Goal: Task Accomplishment & Management: Complete application form

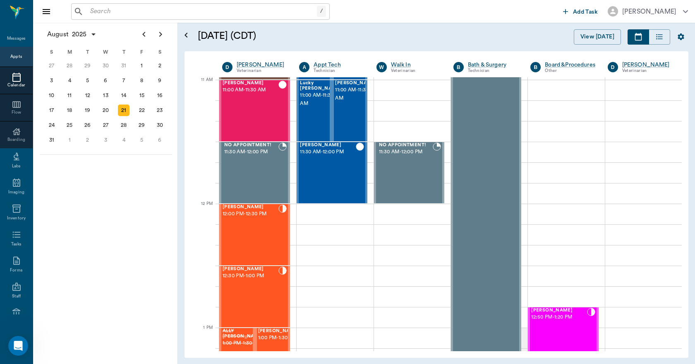
scroll to position [2463, 0]
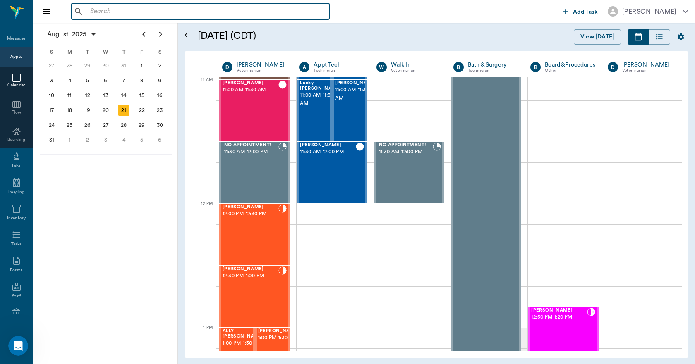
click at [94, 13] on input "text" at bounding box center [206, 12] width 239 height 12
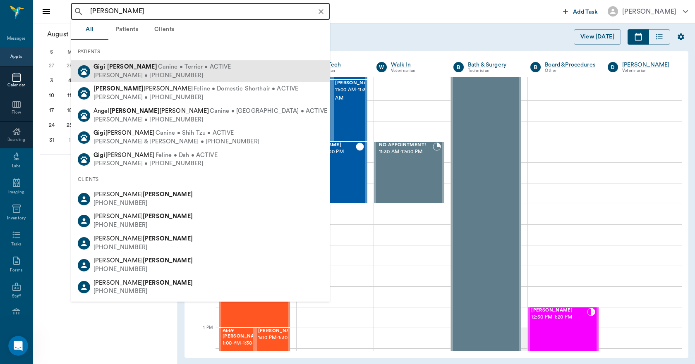
click at [110, 72] on div "[PERSON_NAME] • [PHONE_NUMBER]" at bounding box center [161, 76] width 137 height 9
type input "[PERSON_NAME]"
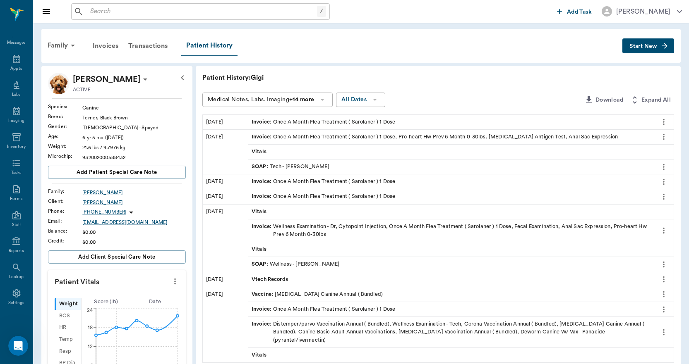
click at [268, 123] on span "Invoice :" at bounding box center [262, 122] width 22 height 8
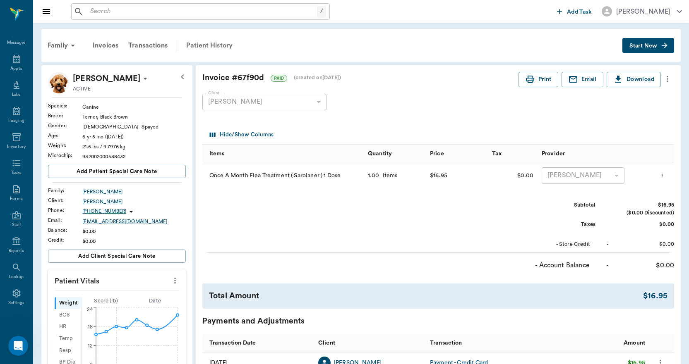
click at [209, 46] on div "Patient History" at bounding box center [209, 46] width 56 height 20
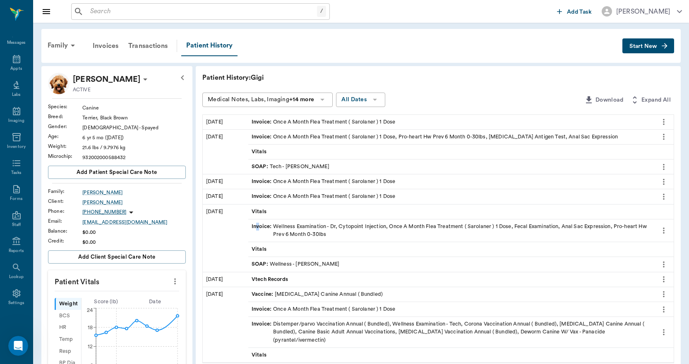
click at [258, 225] on span "Invoice :" at bounding box center [262, 231] width 22 height 16
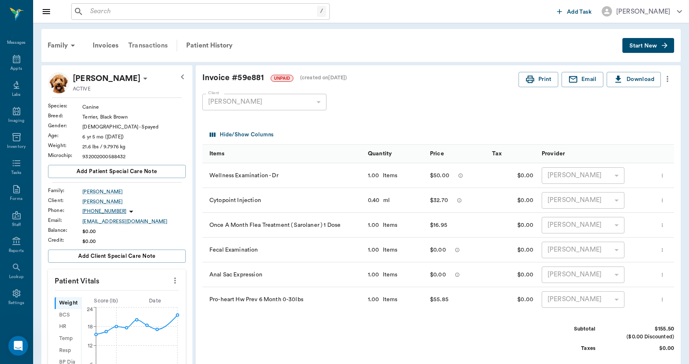
click at [142, 46] on div "Transactions" at bounding box center [147, 46] width 49 height 20
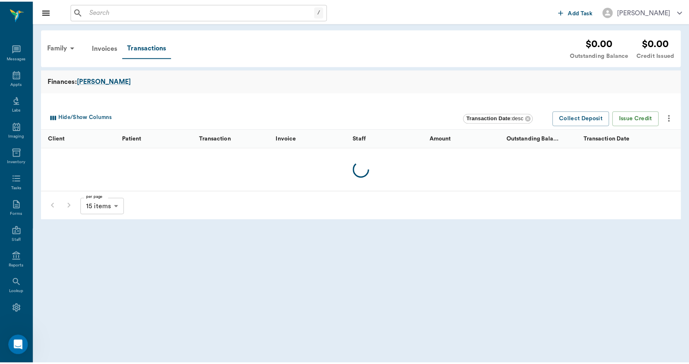
scroll to position [15, 0]
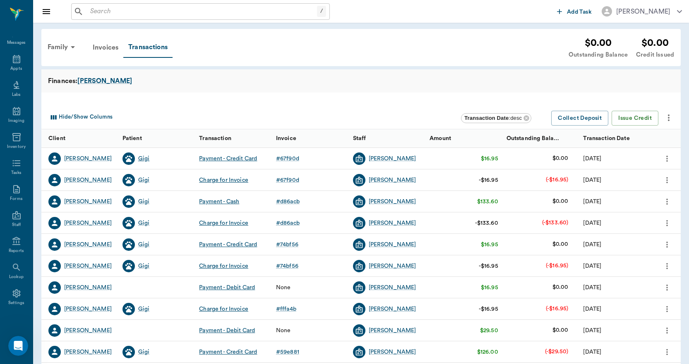
click at [140, 158] on div "Gigi" at bounding box center [144, 159] width 12 height 8
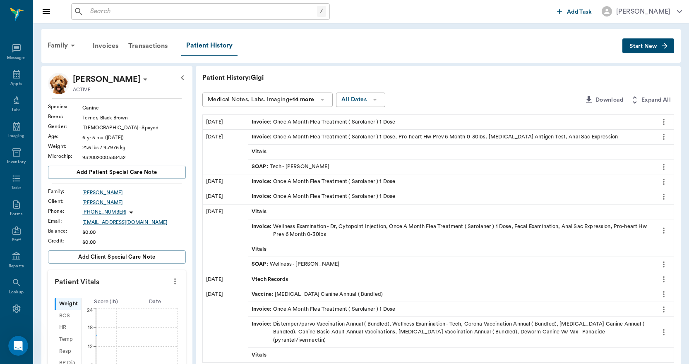
scroll to position [15, 0]
click at [257, 325] on span "Invoice :" at bounding box center [262, 333] width 22 height 24
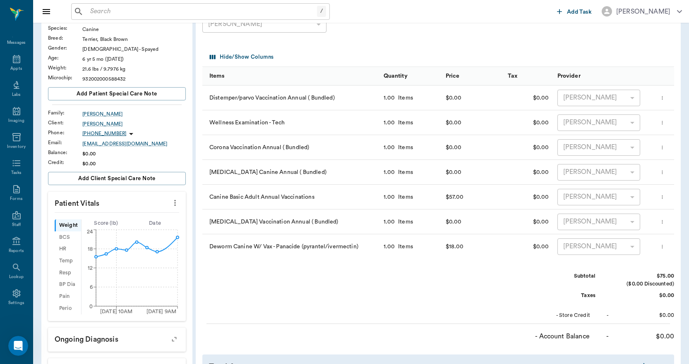
scroll to position [83, 0]
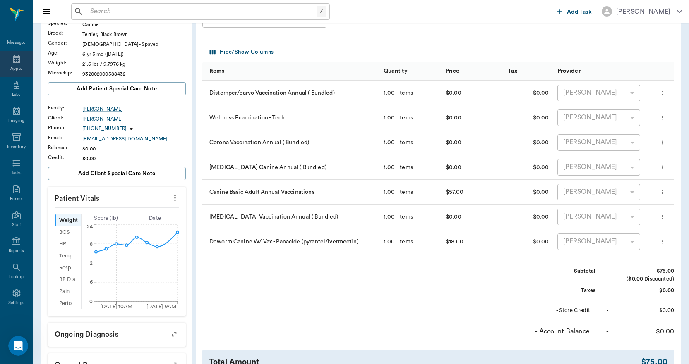
click at [13, 61] on icon at bounding box center [16, 59] width 7 height 8
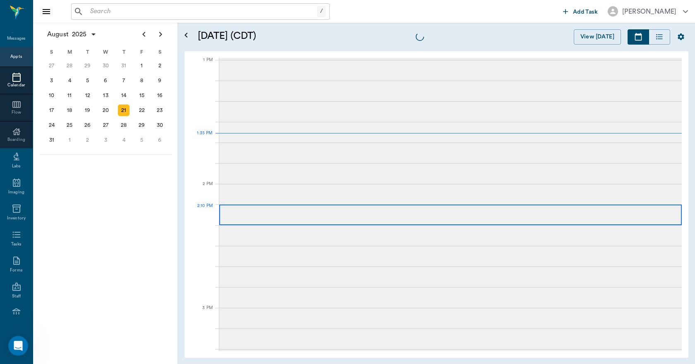
scroll to position [620, 0]
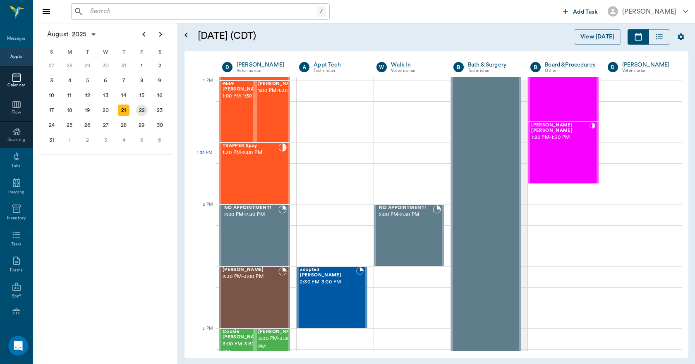
click at [141, 110] on div "22" at bounding box center [142, 111] width 12 height 12
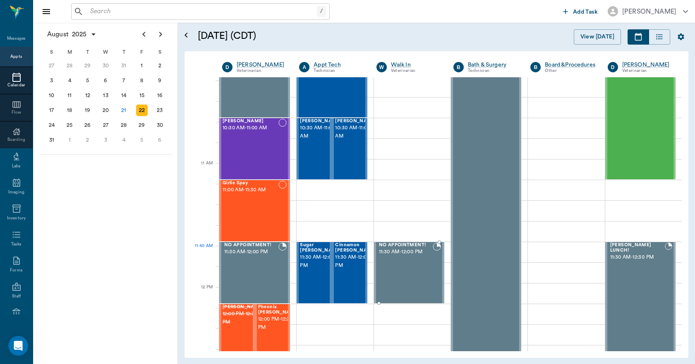
scroll to position [290, 0]
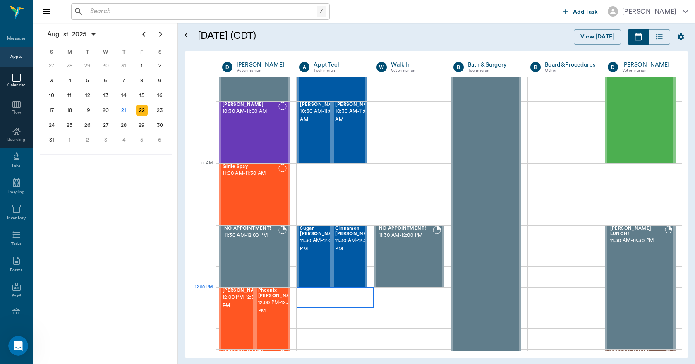
click at [303, 292] on div at bounding box center [335, 297] width 77 height 21
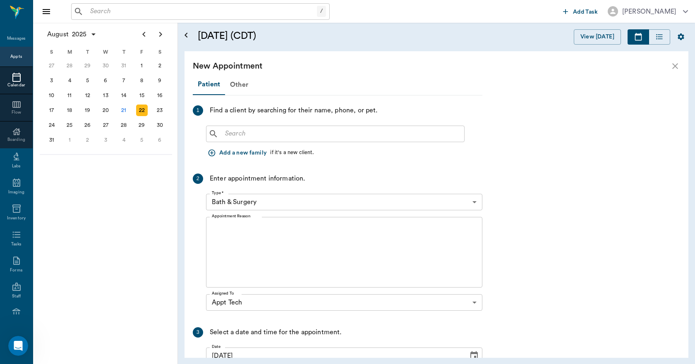
click at [303, 292] on div "Assigned To Appt Tech 63ec2f075fda476ae8351a4c Assigned To" at bounding box center [344, 302] width 276 height 23
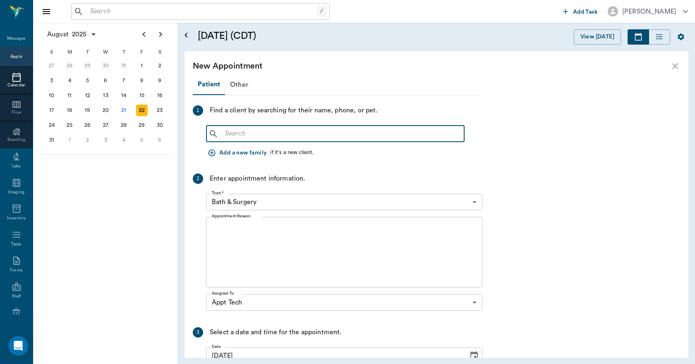
click at [232, 137] on input "text" at bounding box center [341, 134] width 239 height 12
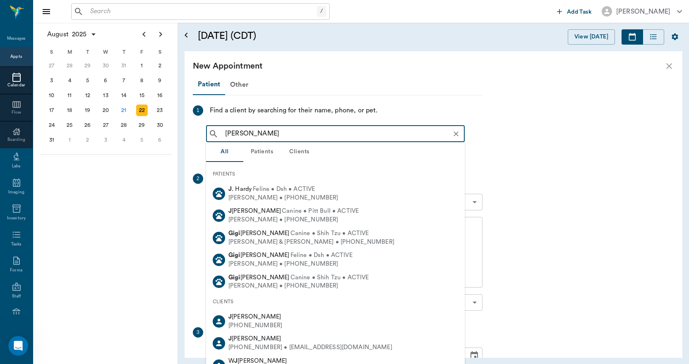
type input "[PERSON_NAME]"
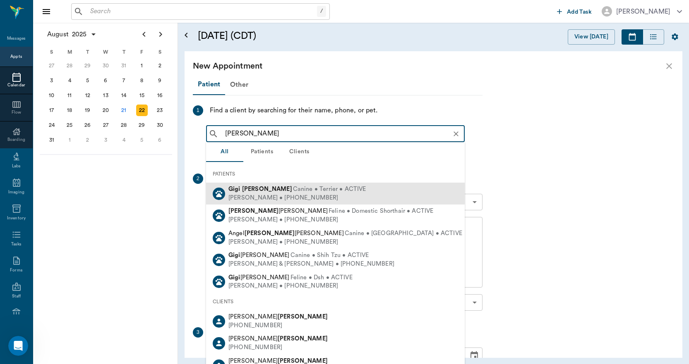
click at [293, 190] on span "Canine • Terrier • ACTIVE" at bounding box center [329, 189] width 73 height 9
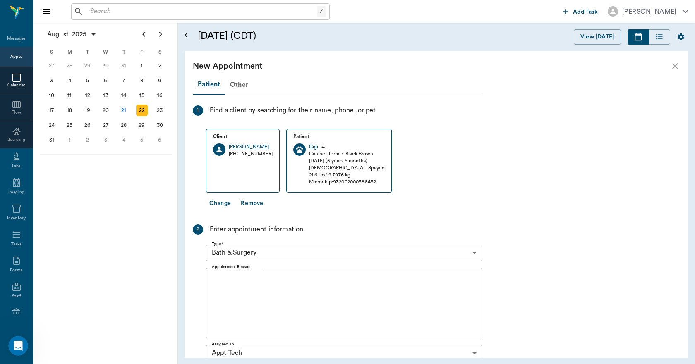
click at [230, 256] on body "/ ​ Add Task [PERSON_NAME] Nectar Messages Appts Calendar Flow Boarding Labs Im…" at bounding box center [347, 182] width 695 height 364
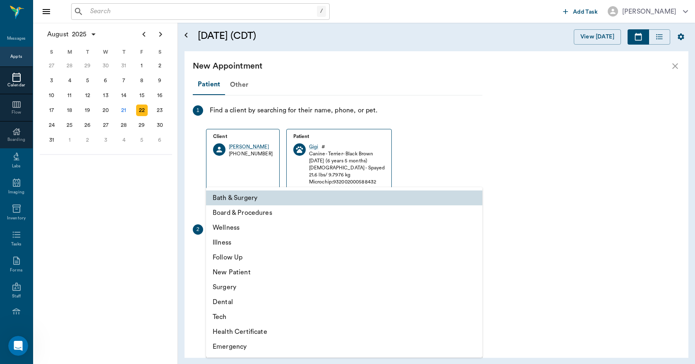
click at [222, 316] on li "Tech" at bounding box center [344, 317] width 276 height 15
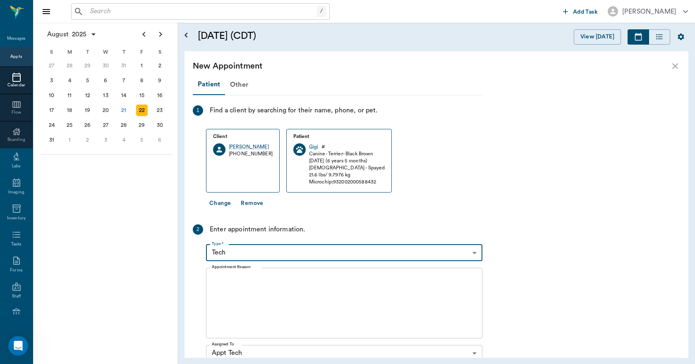
type input "65d2be4f46e3a538d89b8c1a"
type input "12:30 PM"
click at [220, 276] on textarea "Appointment Reason" at bounding box center [344, 303] width 265 height 57
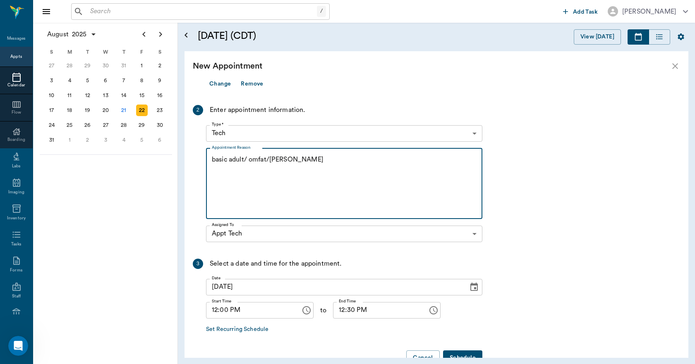
scroll to position [124, 0]
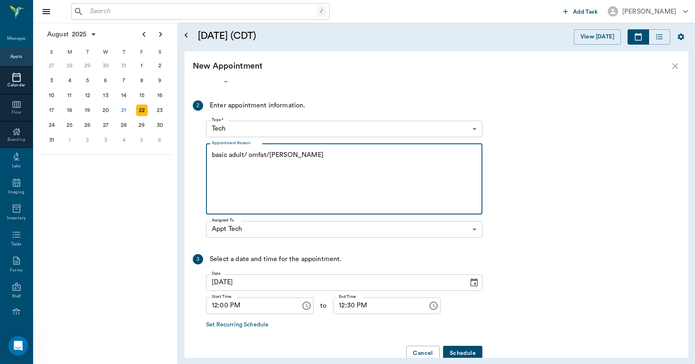
type textarea "basic adult/ omfat/[PERSON_NAME]"
click at [457, 352] on button "Schedule" at bounding box center [462, 353] width 39 height 15
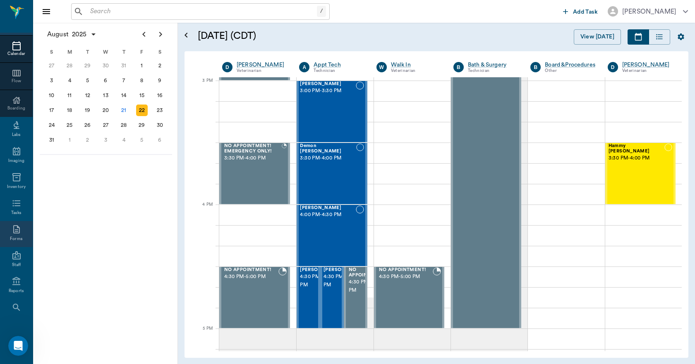
scroll to position [87, 0]
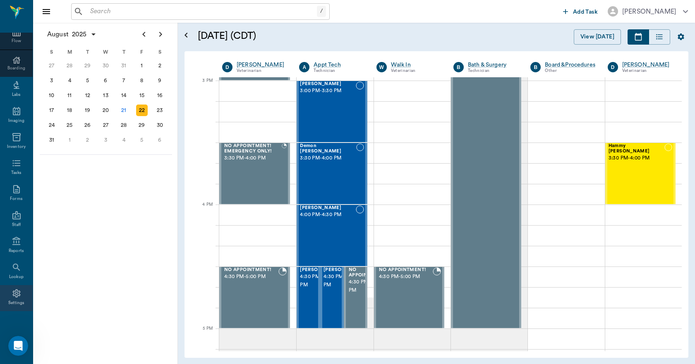
click at [14, 295] on icon at bounding box center [16, 294] width 8 height 8
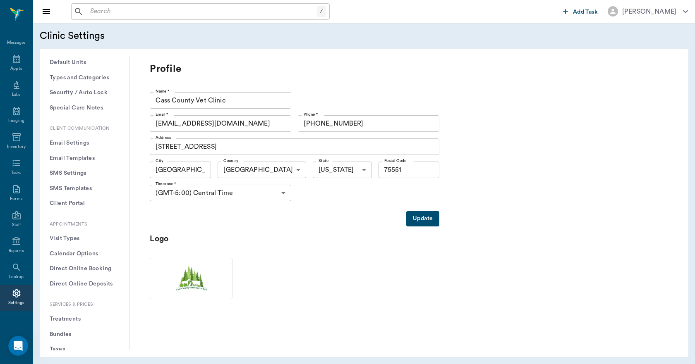
scroll to position [165, 0]
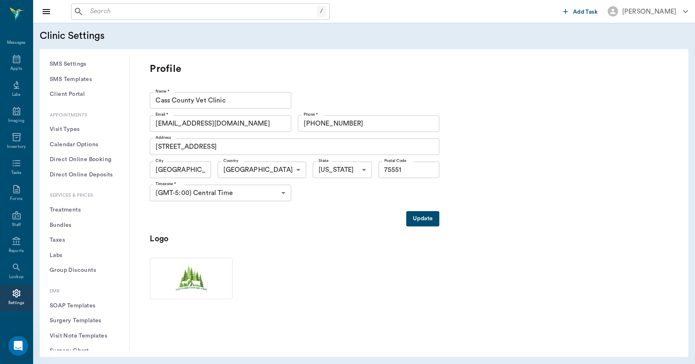
click at [67, 212] on button "Treatments" at bounding box center [84, 210] width 77 height 15
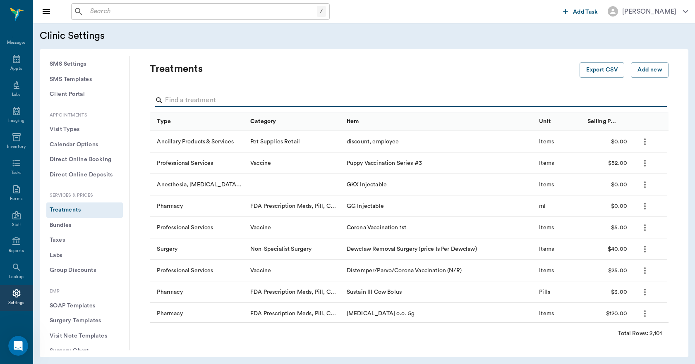
click at [170, 105] on input "Search" at bounding box center [409, 100] width 489 height 13
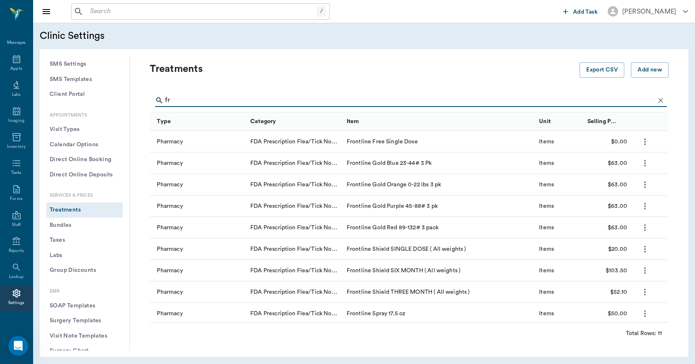
type input "f"
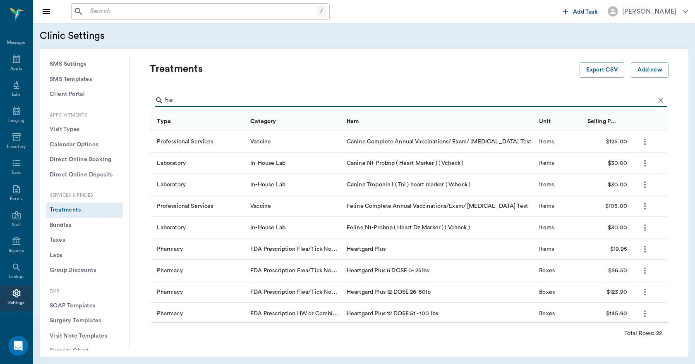
type input "h"
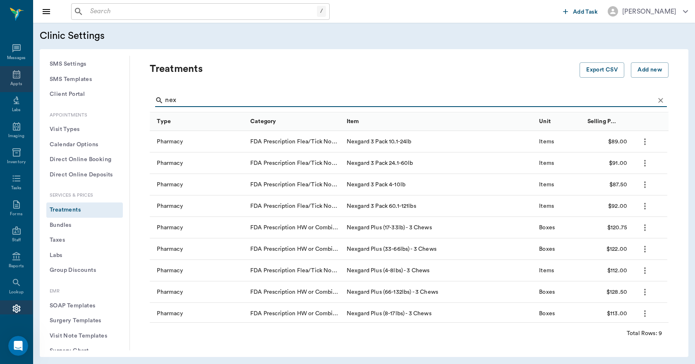
type input "nex"
click at [14, 76] on icon at bounding box center [17, 74] width 10 height 10
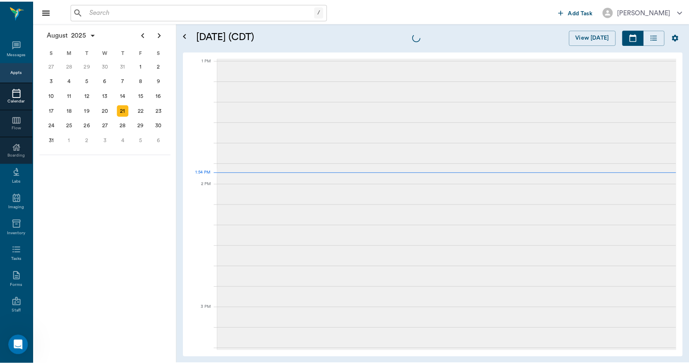
scroll to position [621, 0]
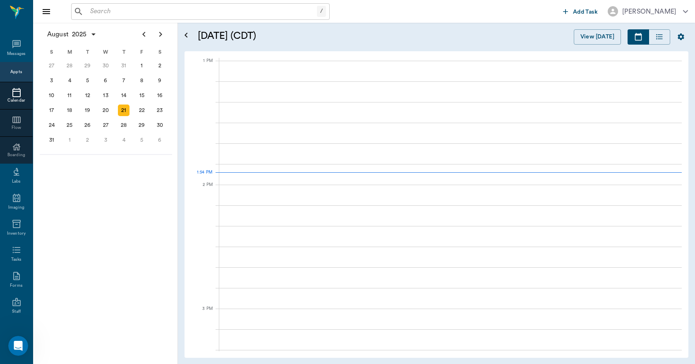
click at [106, 14] on input "text" at bounding box center [202, 12] width 230 height 12
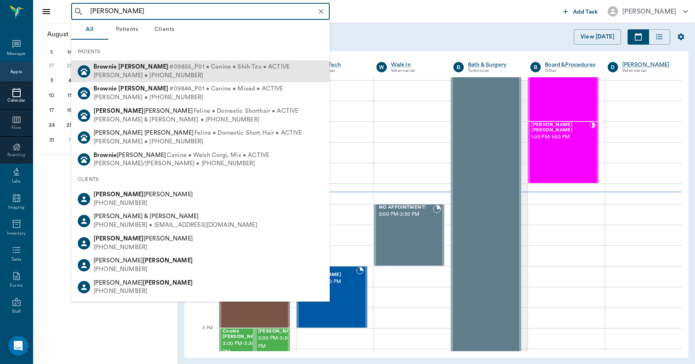
click at [117, 72] on div "[PERSON_NAME] • [PHONE_NUMBER]" at bounding box center [191, 76] width 196 height 9
type input "[PERSON_NAME]"
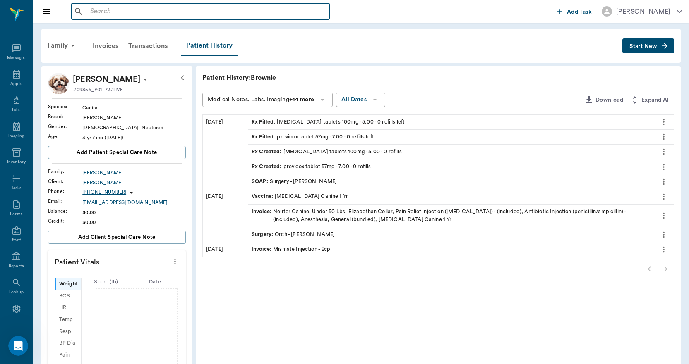
click at [97, 14] on input "text" at bounding box center [206, 12] width 239 height 12
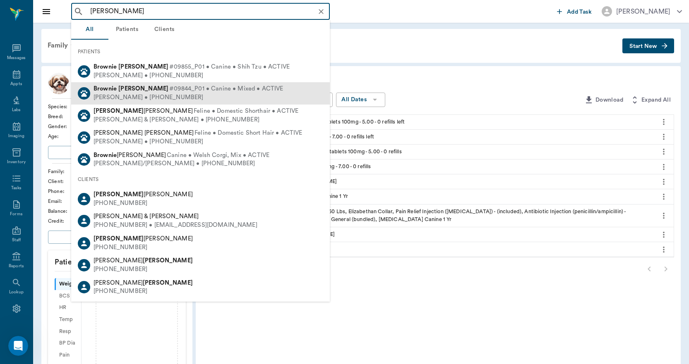
click at [111, 95] on div "[PERSON_NAME] • [PHONE_NUMBER]" at bounding box center [188, 97] width 190 height 9
type input "[PERSON_NAME]"
